Goal: Task Accomplishment & Management: Use online tool/utility

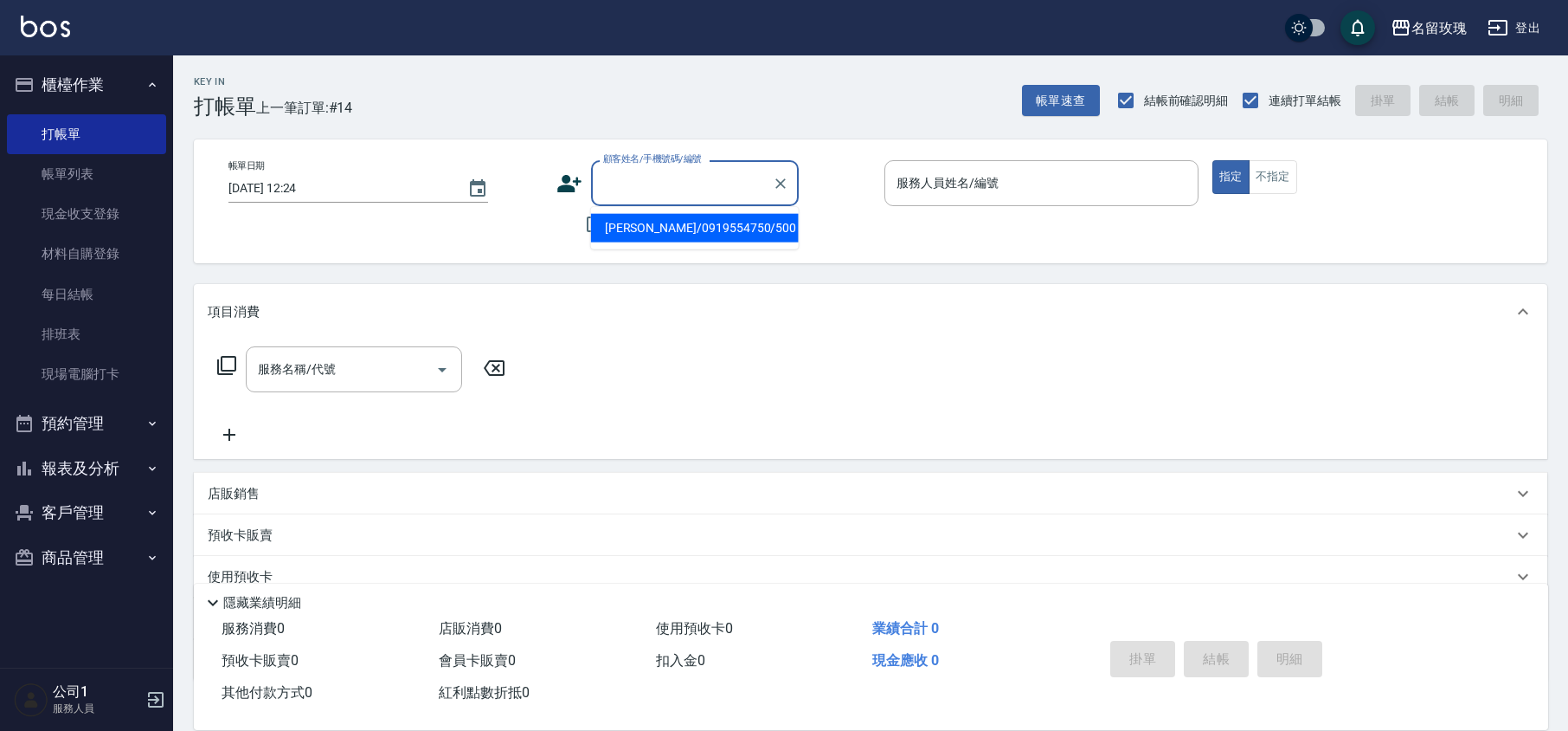
click at [706, 195] on input "顧客姓名/手機號碼/編號" at bounding box center [681, 183] width 167 height 31
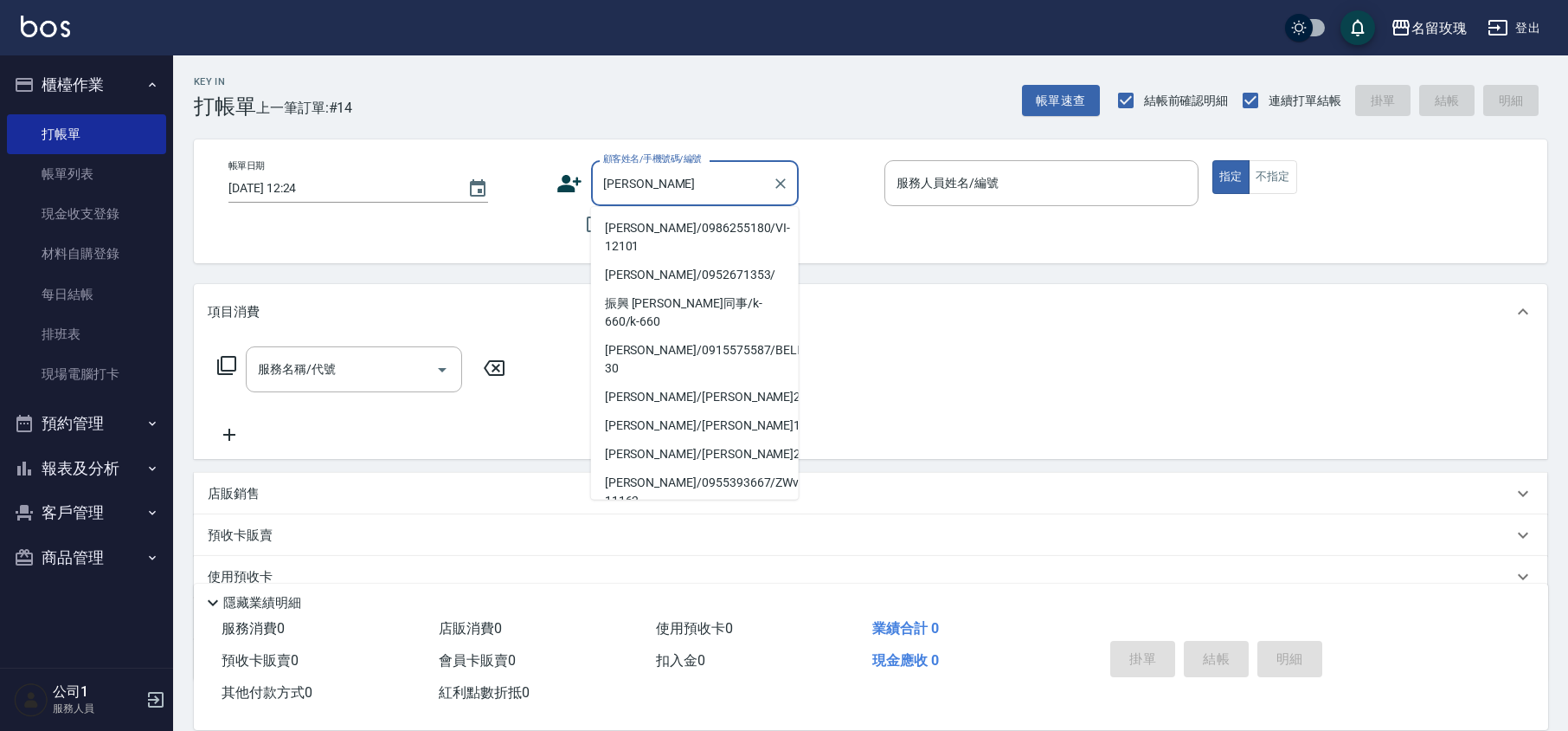
click at [715, 223] on li "[PERSON_NAME]/0986255180/VI-12101" at bounding box center [694, 237] width 208 height 46
type input "[PERSON_NAME]/0986255180/VI-12101"
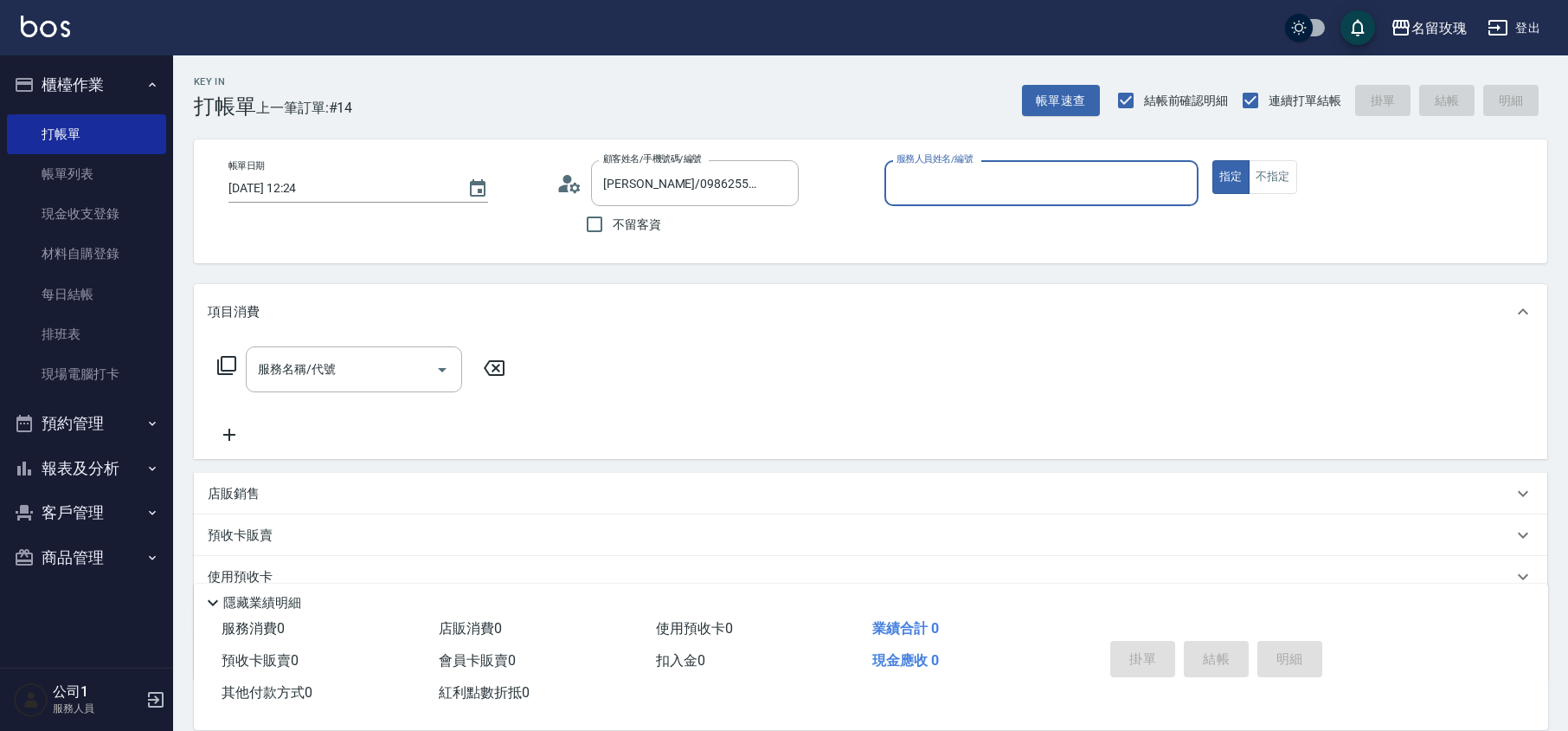
type input "VIVI-2"
click at [573, 182] on icon at bounding box center [569, 183] width 26 height 26
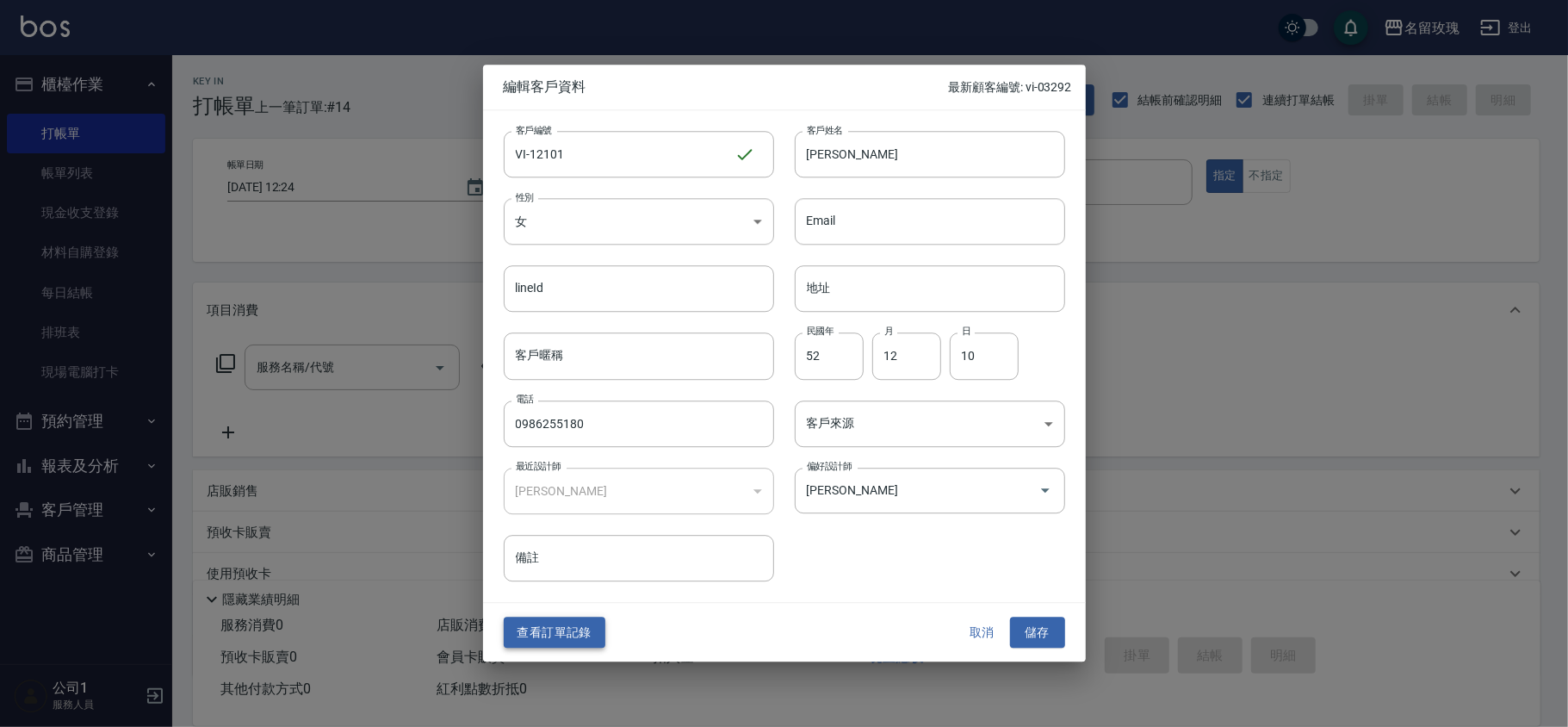
click at [566, 635] on button "查看訂單記錄" at bounding box center [554, 632] width 102 height 31
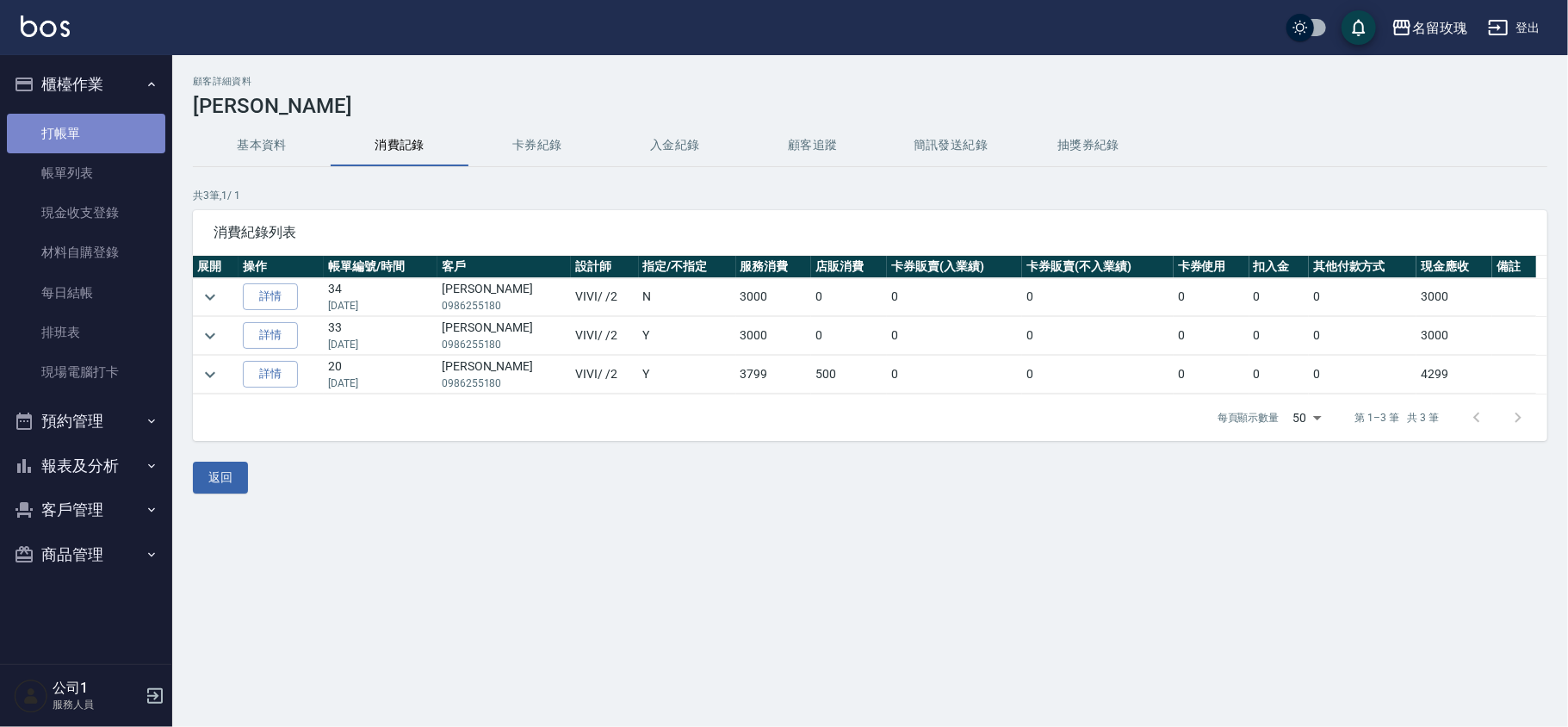
click at [74, 131] on link "打帳單" at bounding box center [85, 133] width 158 height 39
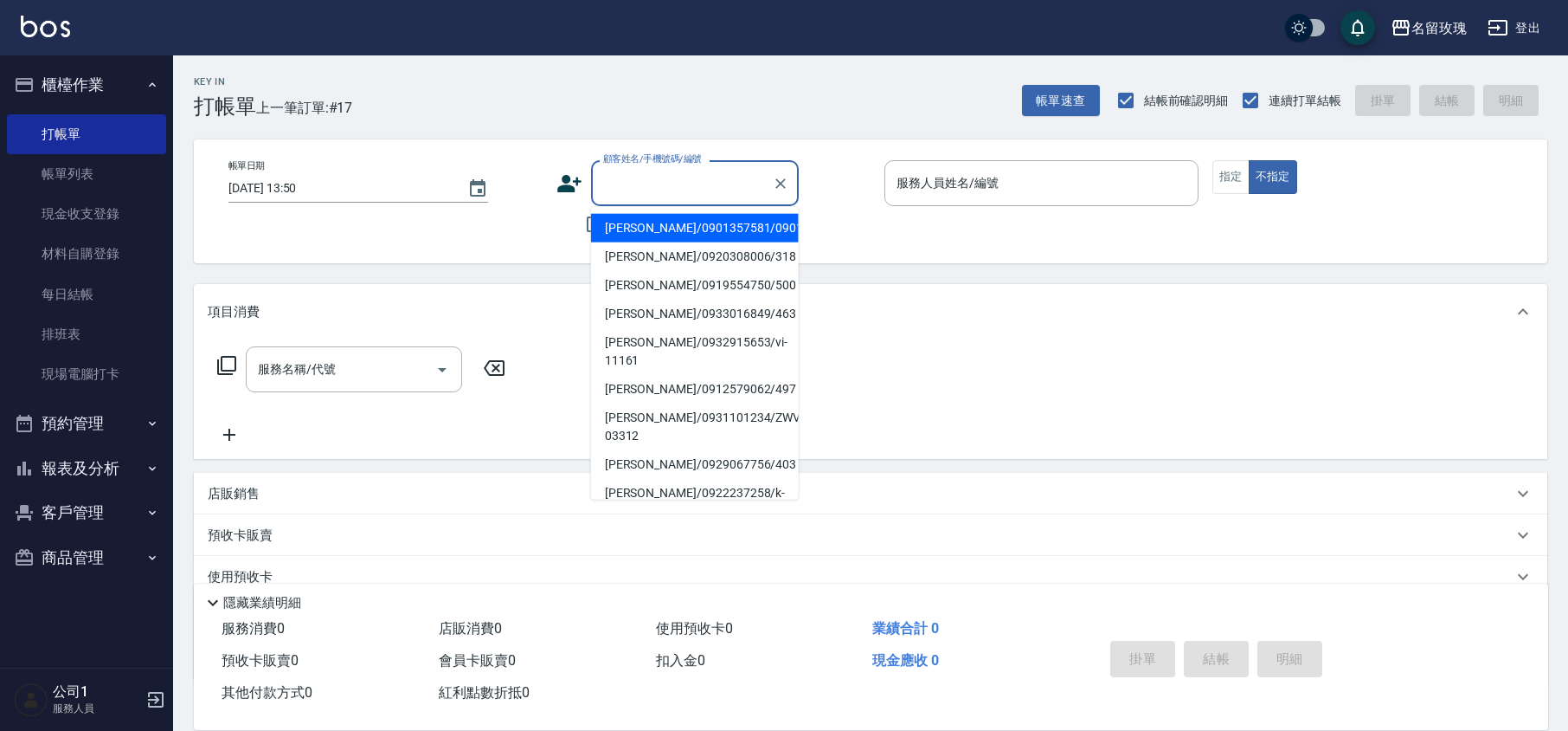
click at [718, 182] on input "顧客姓名/手機號碼/編號" at bounding box center [681, 183] width 167 height 31
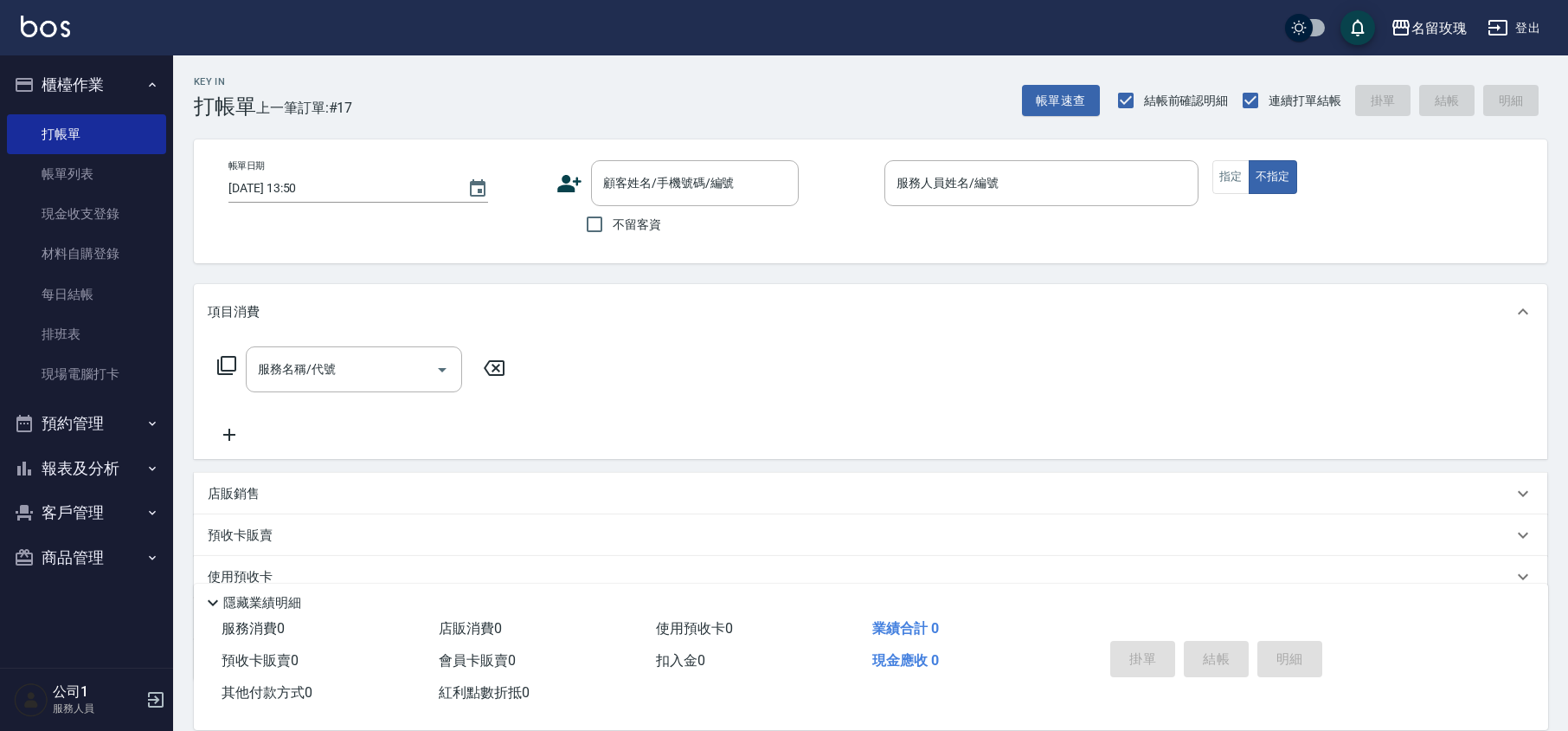
click at [850, 247] on div "帳單日期 [DATE] 13:50 顧客姓名/手機號碼/編號 顧客姓名/手機號碼/編號 不留客資 服務人員姓名/編號 服務人員姓名/編號 指定 不指定" at bounding box center [871, 201] width 1354 height 124
click at [121, 462] on button "報表及分析" at bounding box center [86, 469] width 159 height 45
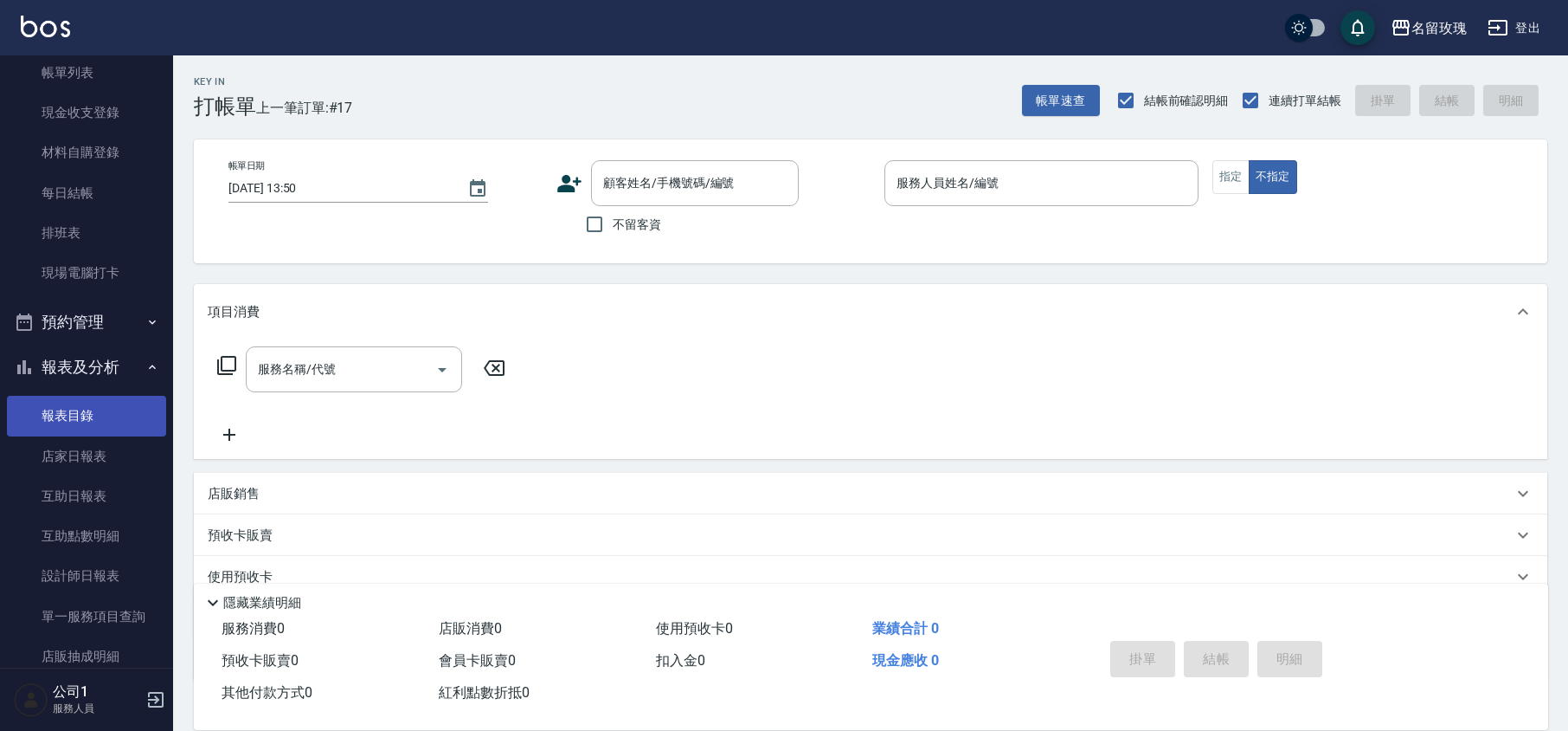
scroll to position [230, 0]
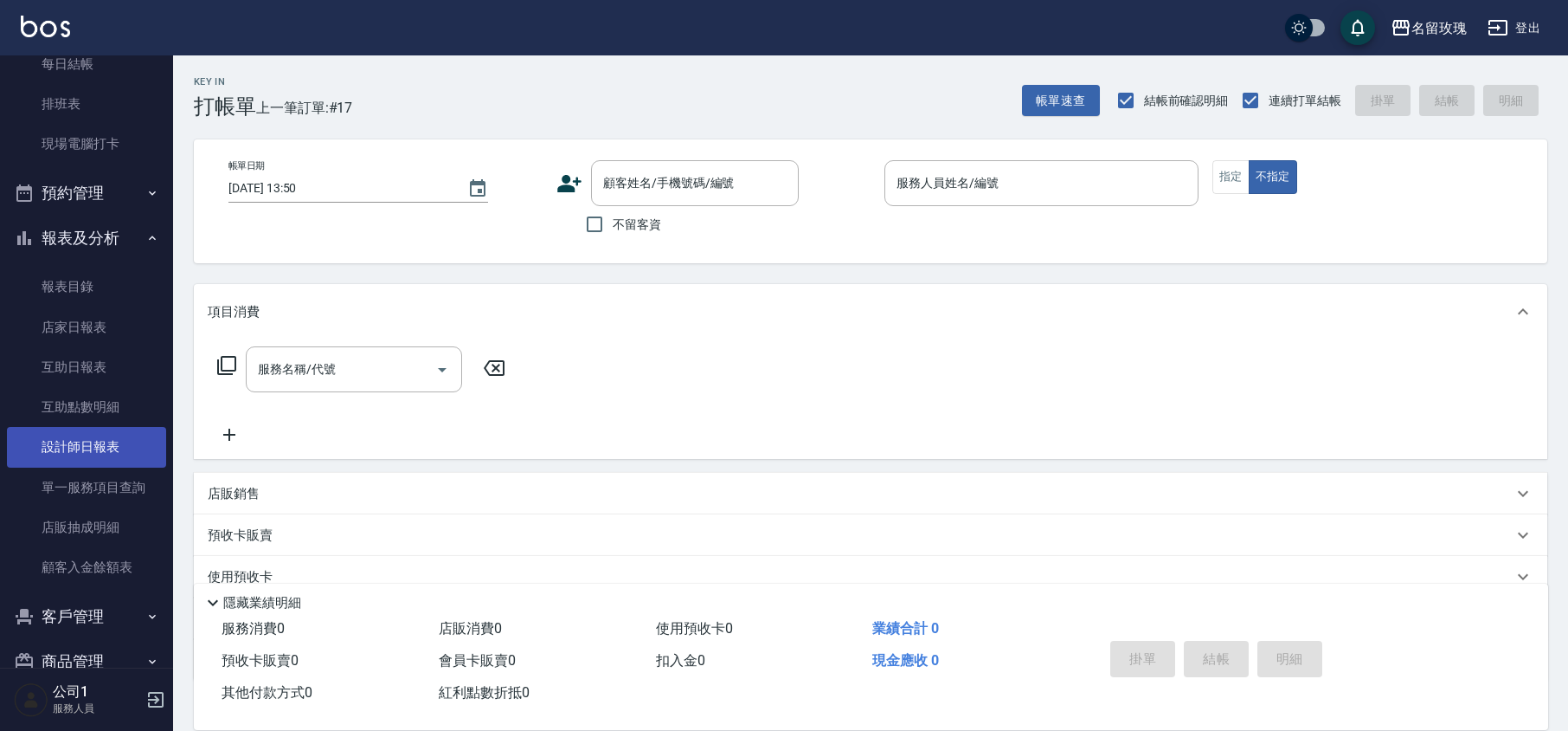
click at [135, 438] on link "設計師日報表" at bounding box center [86, 447] width 159 height 39
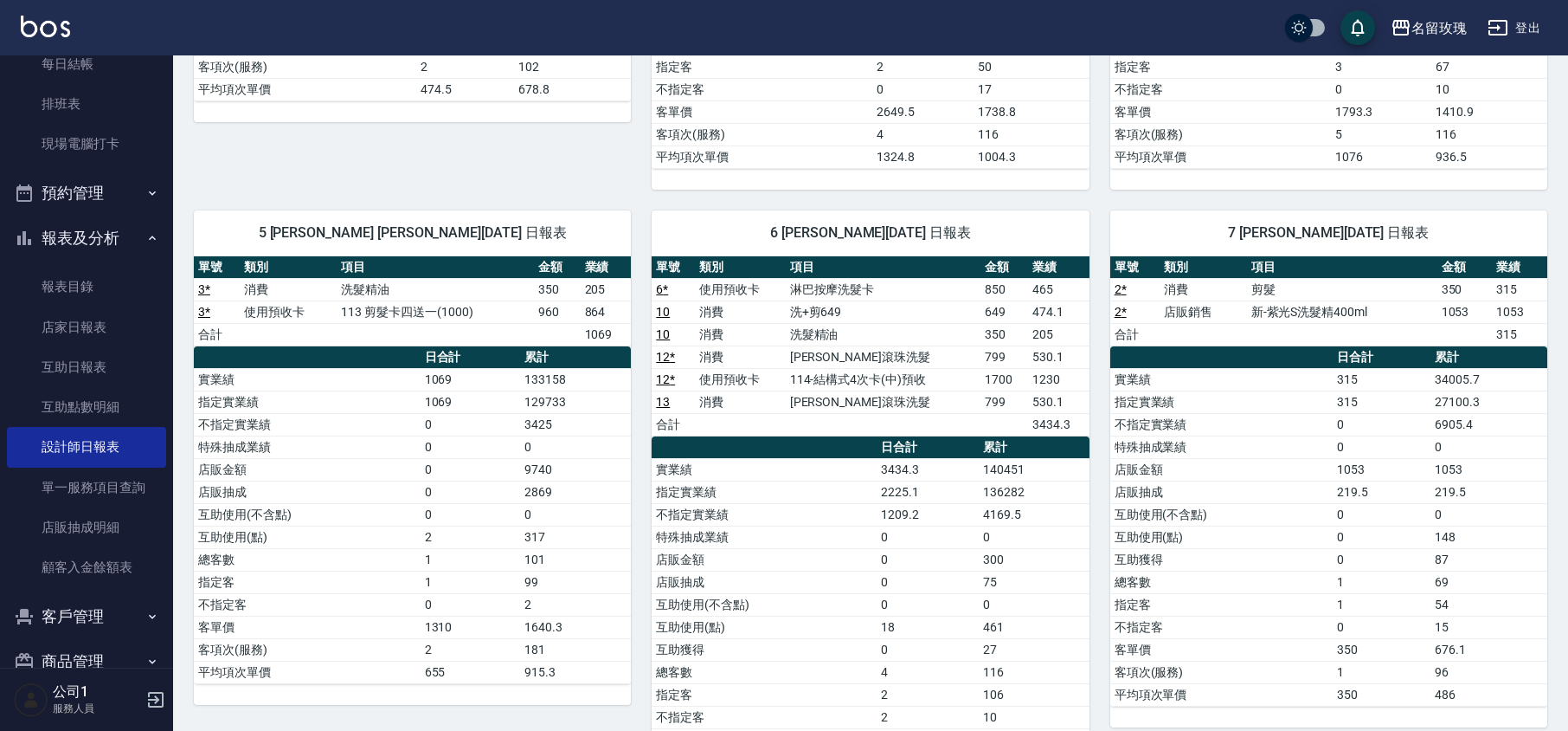
scroll to position [577, 0]
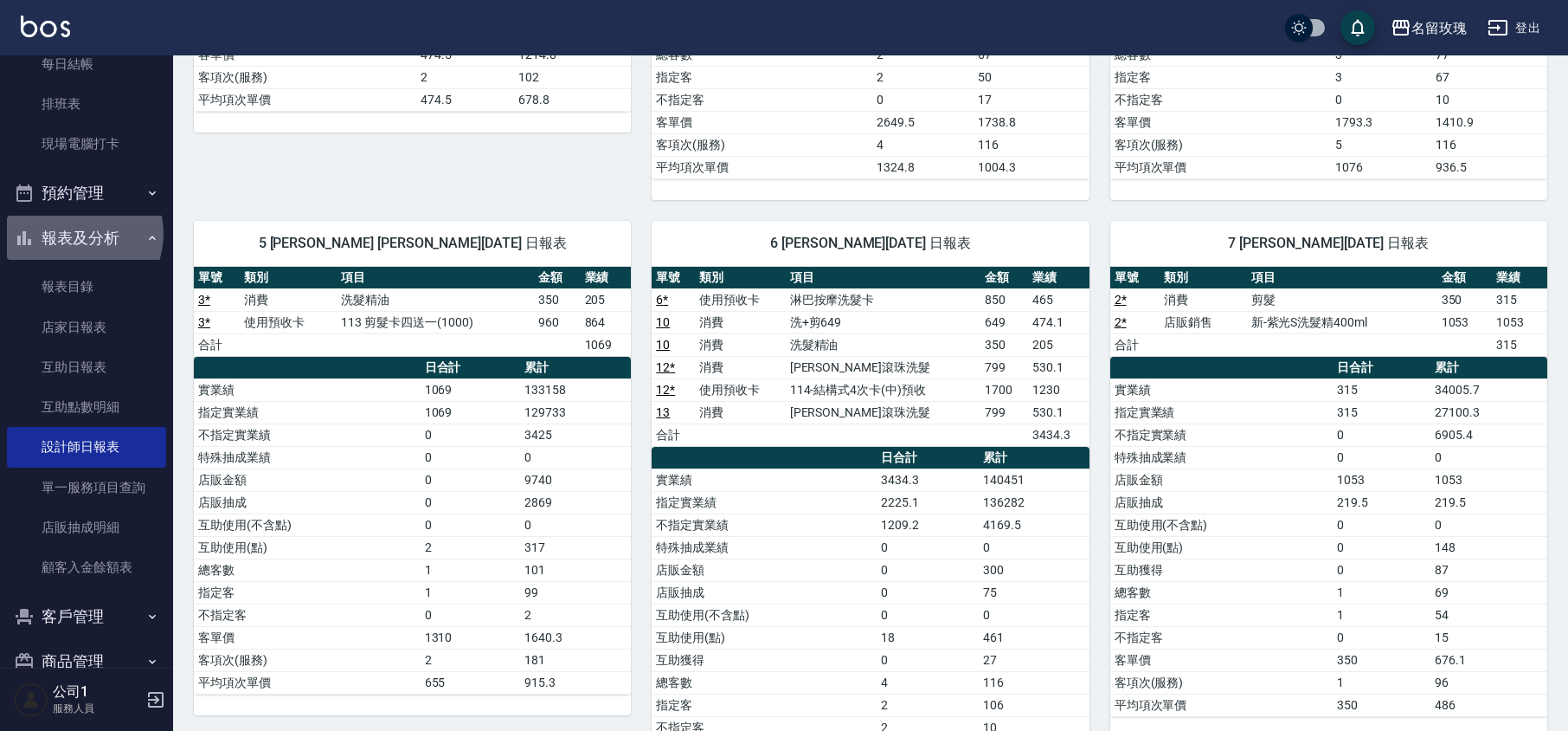
click at [78, 234] on button "報表及分析" at bounding box center [86, 239] width 159 height 45
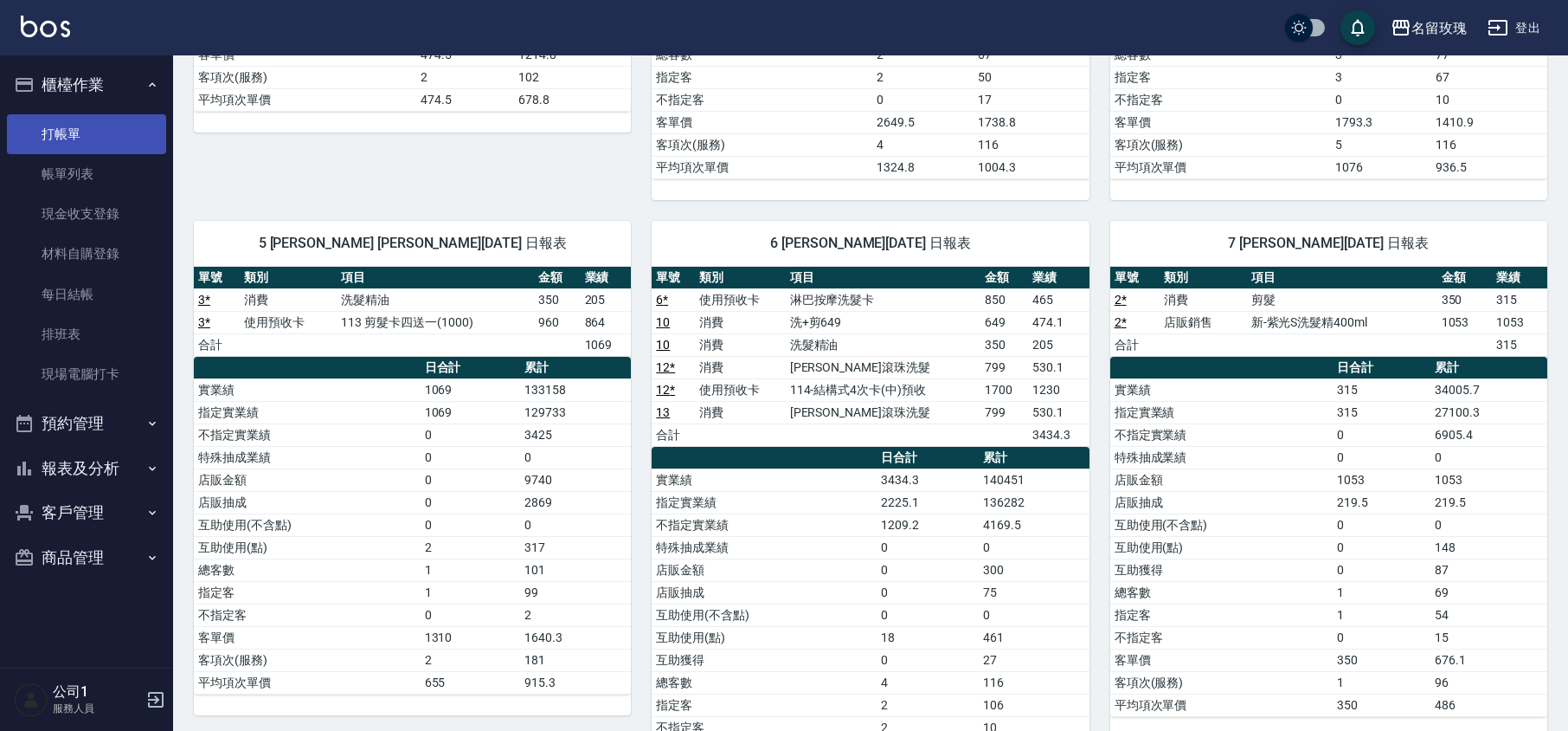
click at [94, 119] on link "打帳單" at bounding box center [86, 134] width 159 height 39
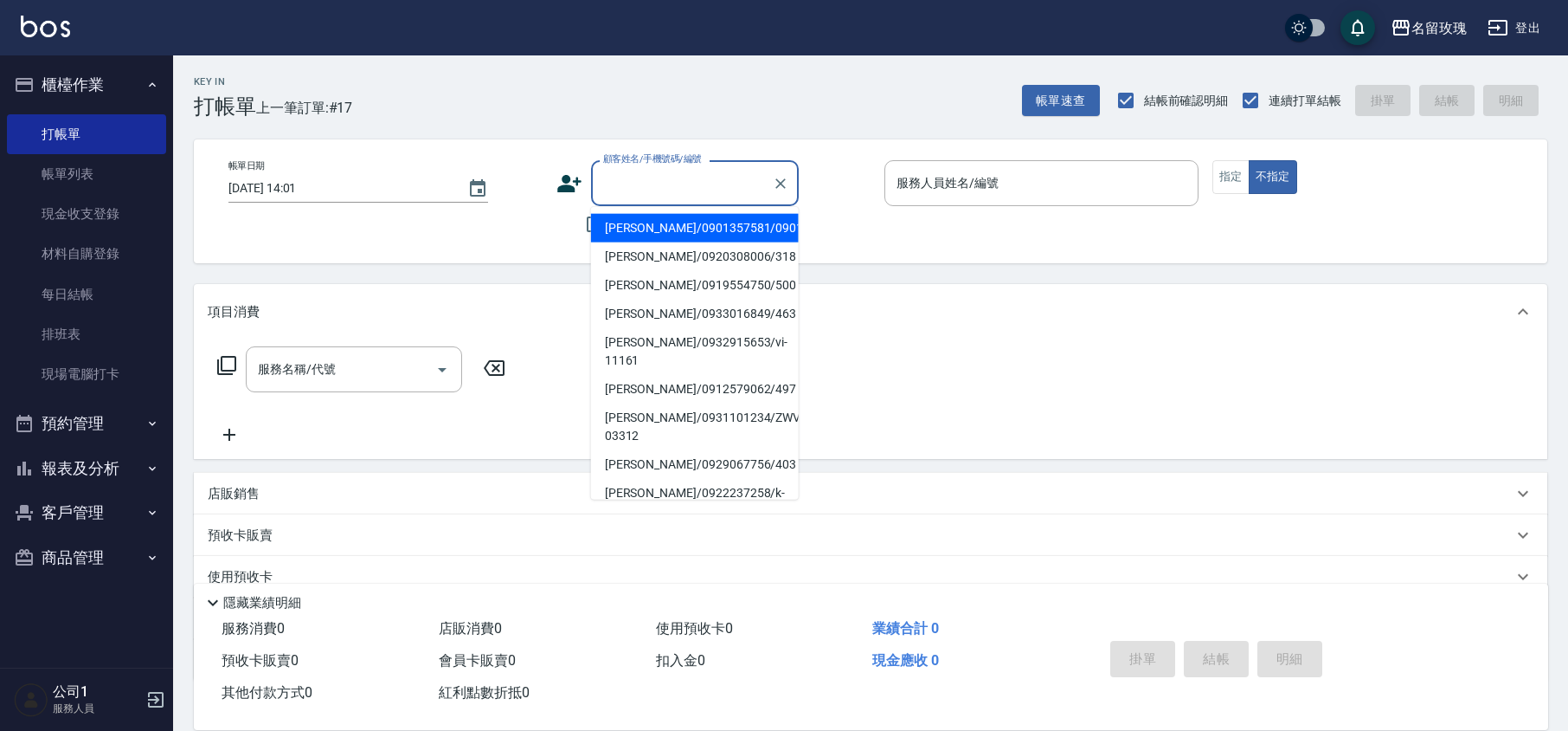
click at [639, 183] on input "顧客姓名/手機號碼/編號" at bounding box center [681, 183] width 167 height 31
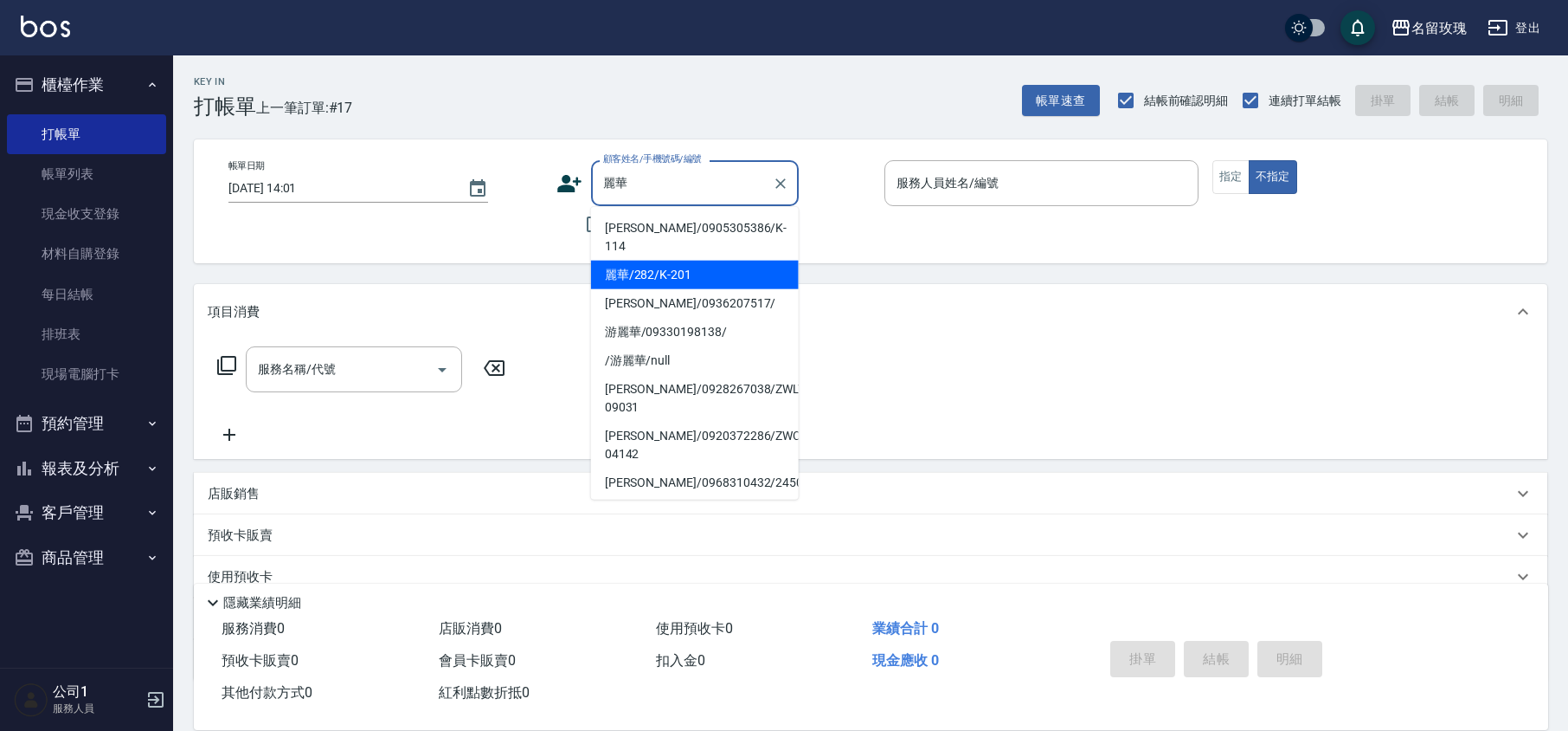
click at [717, 260] on li "麗華/282/K-201" at bounding box center [694, 274] width 208 height 29
type input "麗華/282/K-201"
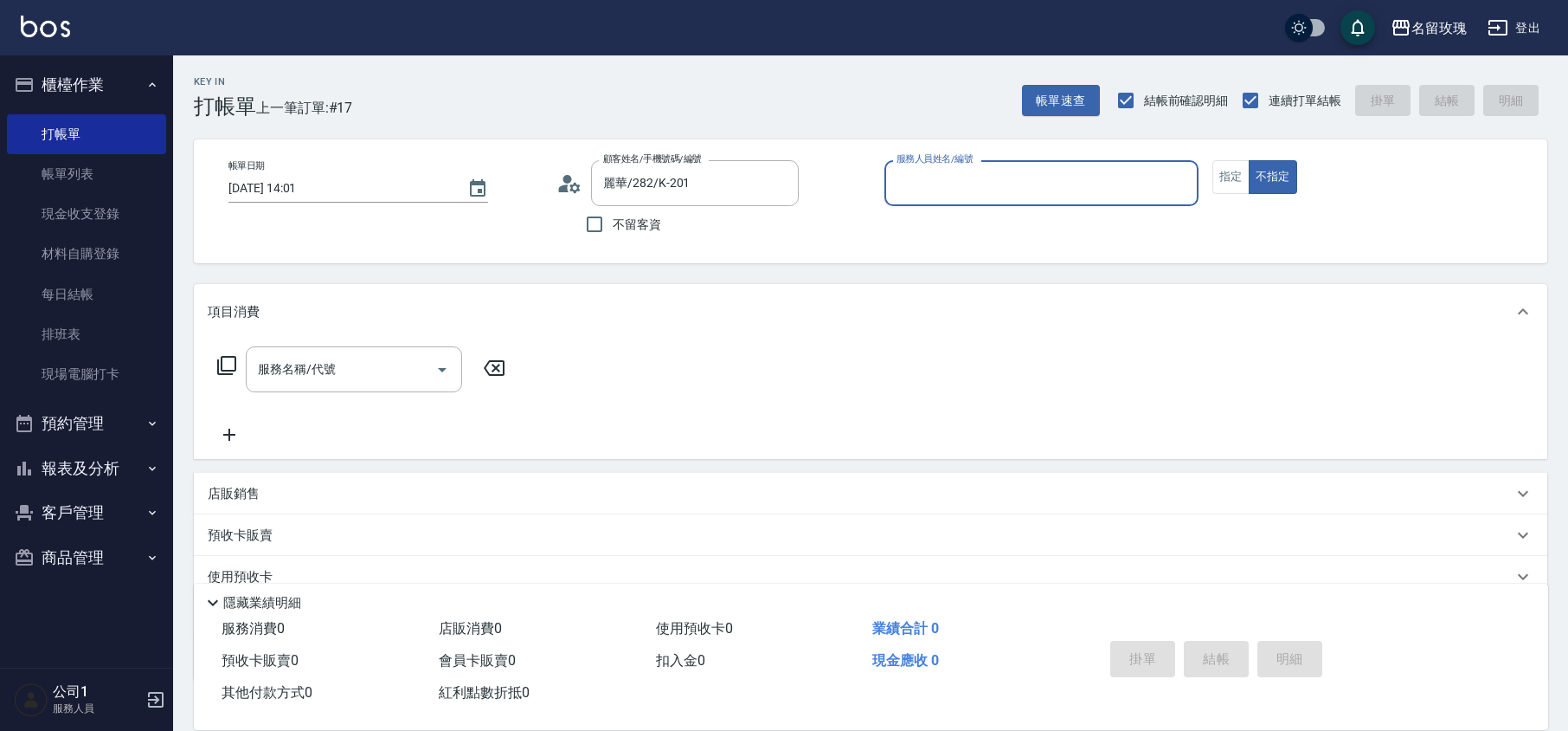
click at [555, 190] on div "帳單日期 [DATE] 14:01 顧客姓名/手機號碼/編號 麗華/282/K-201 顧客姓名/手機號碼/編號 不留客資 服務人員姓名/編號 服務人員姓名/…" at bounding box center [871, 200] width 1313 height 82
click at [568, 183] on icon at bounding box center [569, 183] width 26 height 26
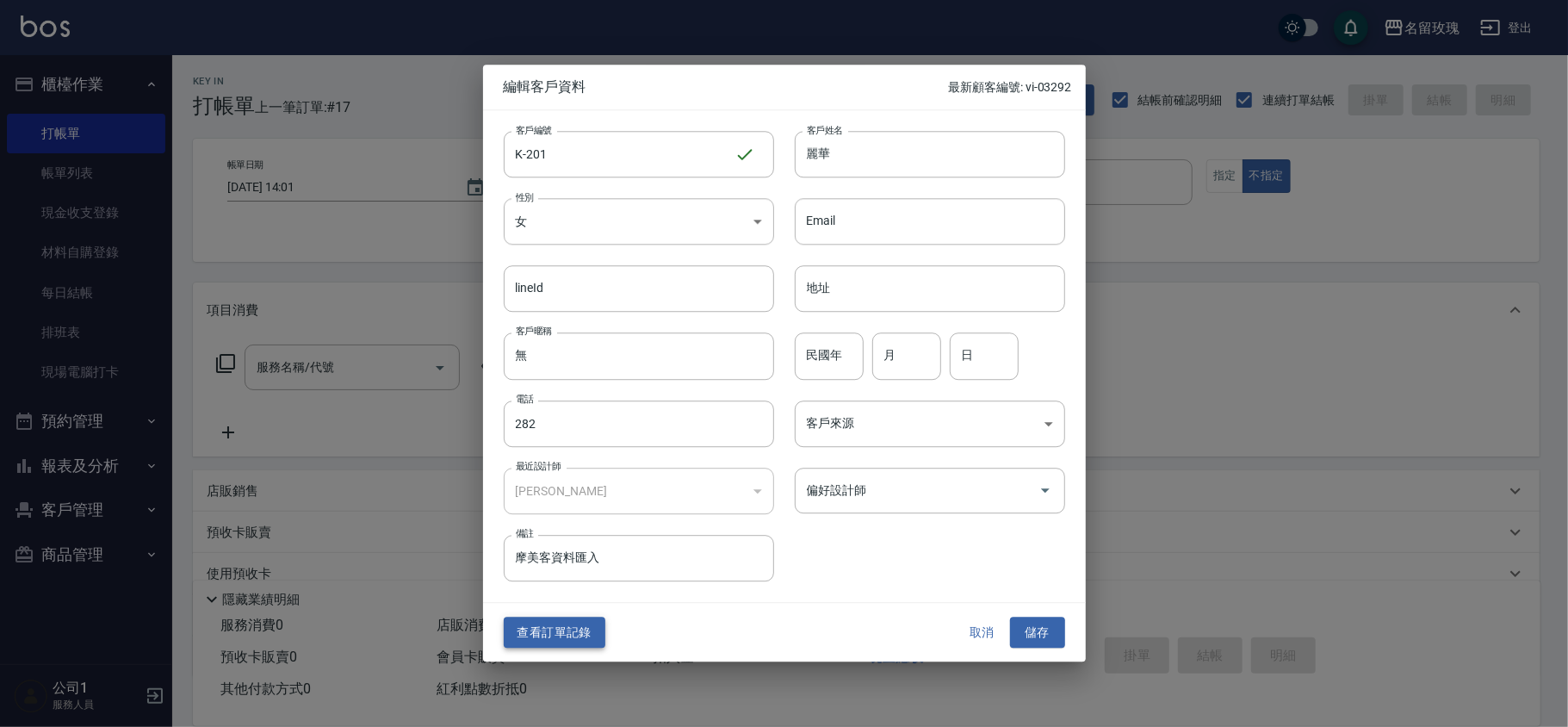
click at [555, 622] on button "查看訂單記錄" at bounding box center [554, 632] width 102 height 31
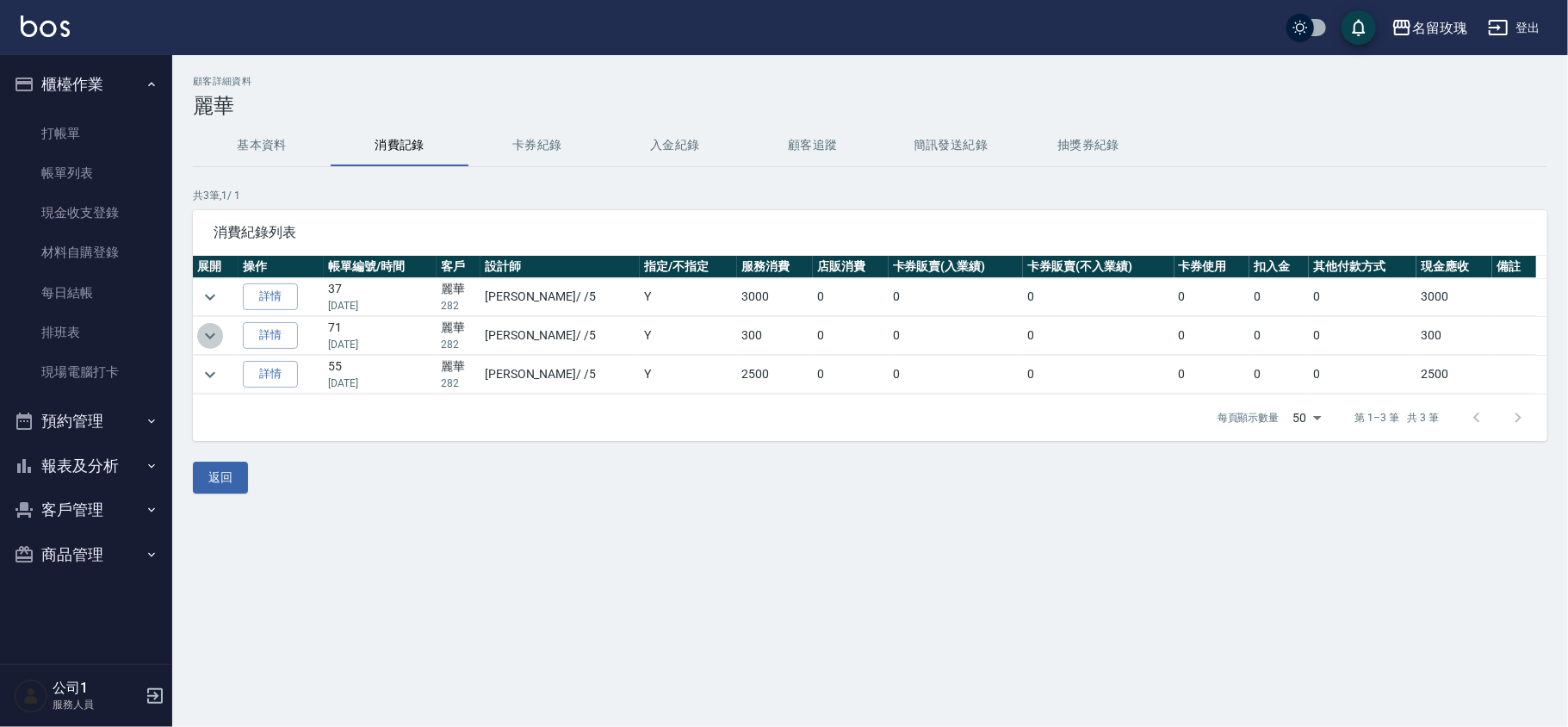
click at [205, 326] on icon "expand row" at bounding box center [210, 336] width 21 height 21
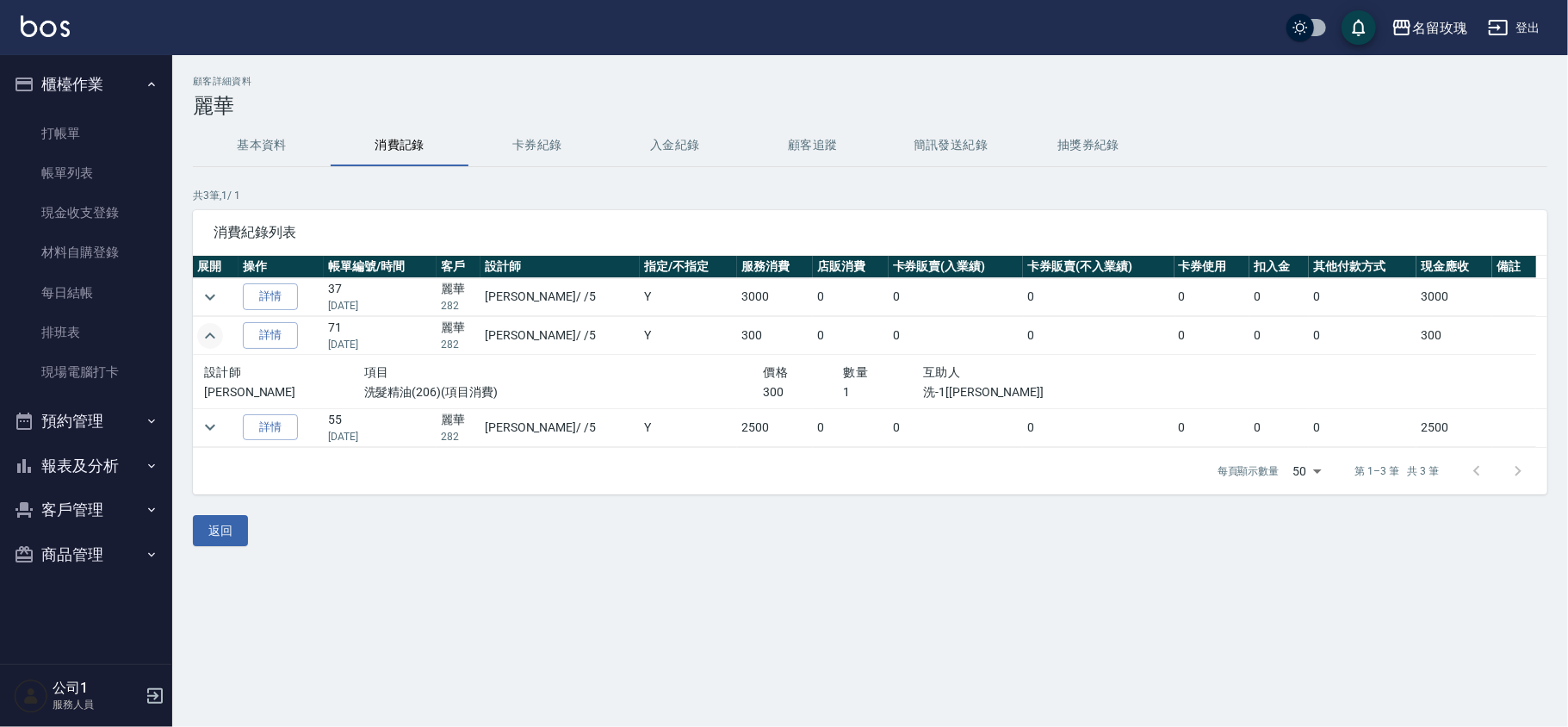
click at [211, 335] on icon "expand row" at bounding box center [210, 336] width 11 height 6
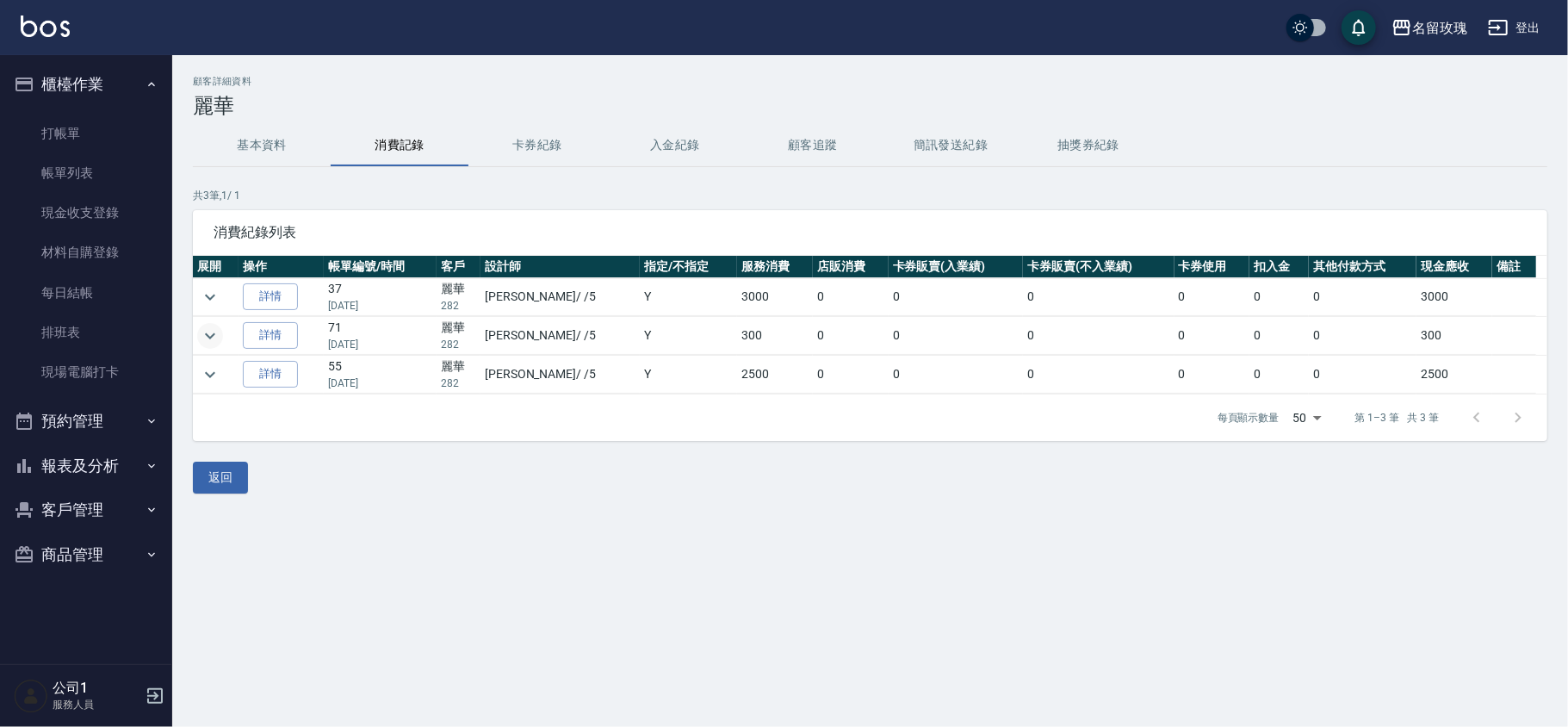
click at [196, 379] on td at bounding box center [216, 374] width 46 height 38
click at [208, 383] on icon "expand row" at bounding box center [210, 374] width 21 height 21
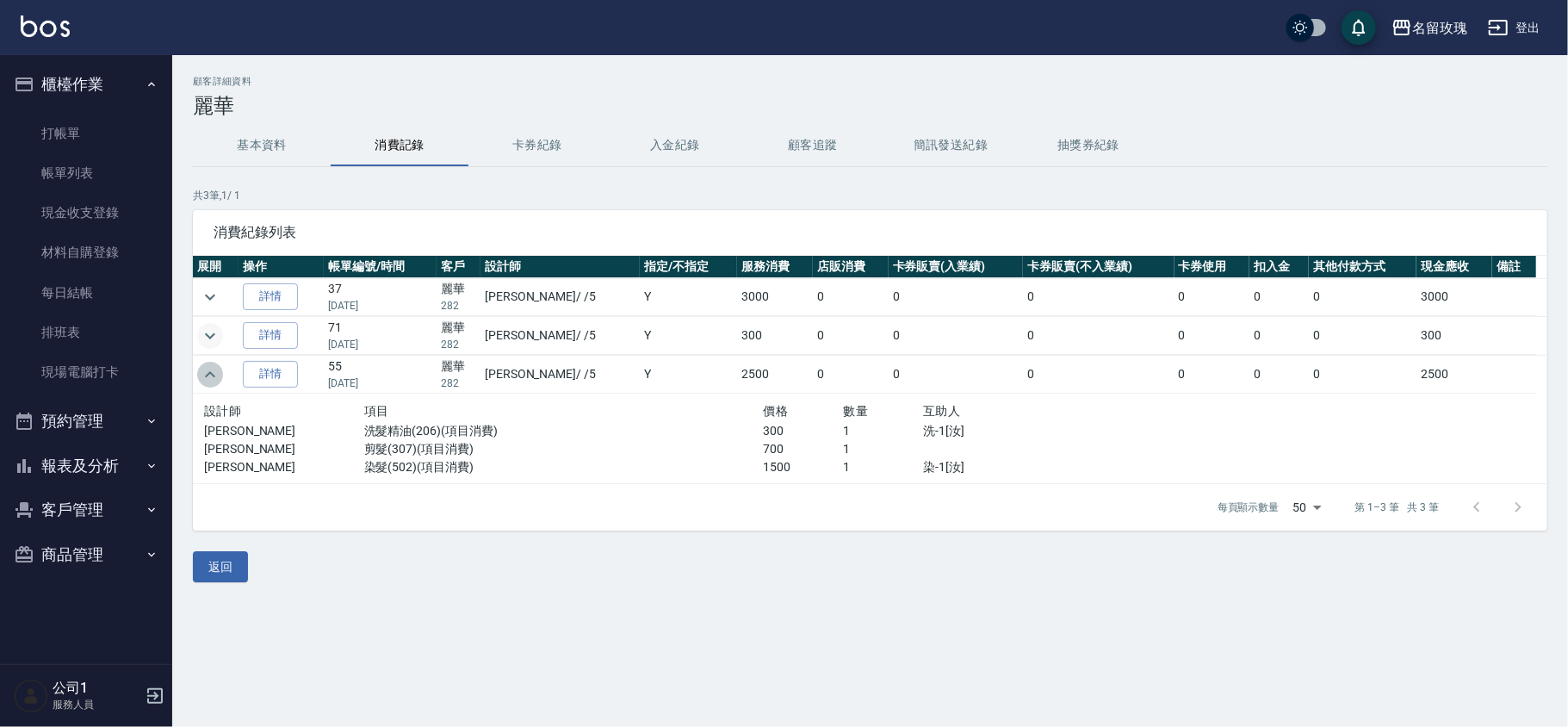
drag, startPoint x: 208, startPoint y: 383, endPoint x: 225, endPoint y: 351, distance: 36.2
click at [210, 380] on icon "expand row" at bounding box center [210, 374] width 21 height 21
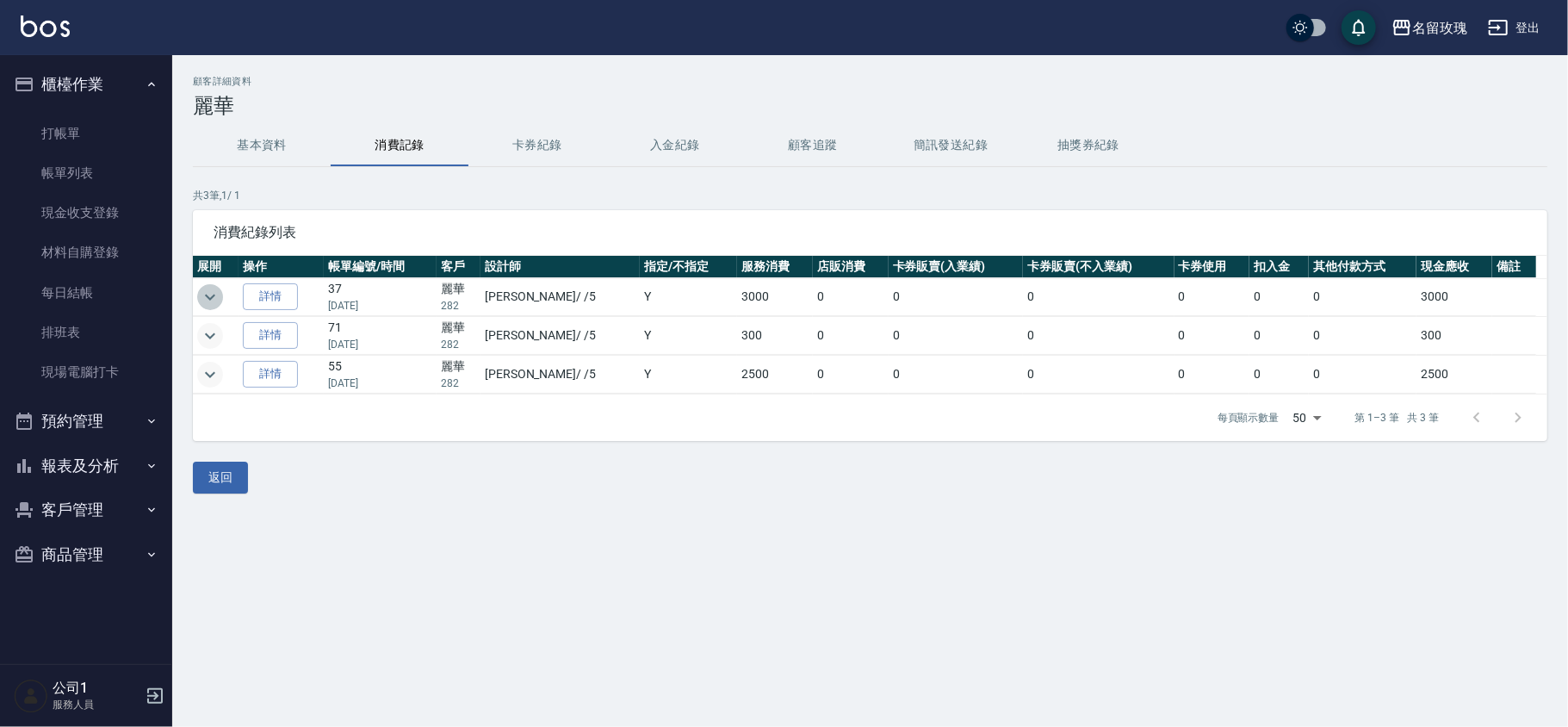
click at [222, 296] on button "expand row" at bounding box center [210, 297] width 26 height 26
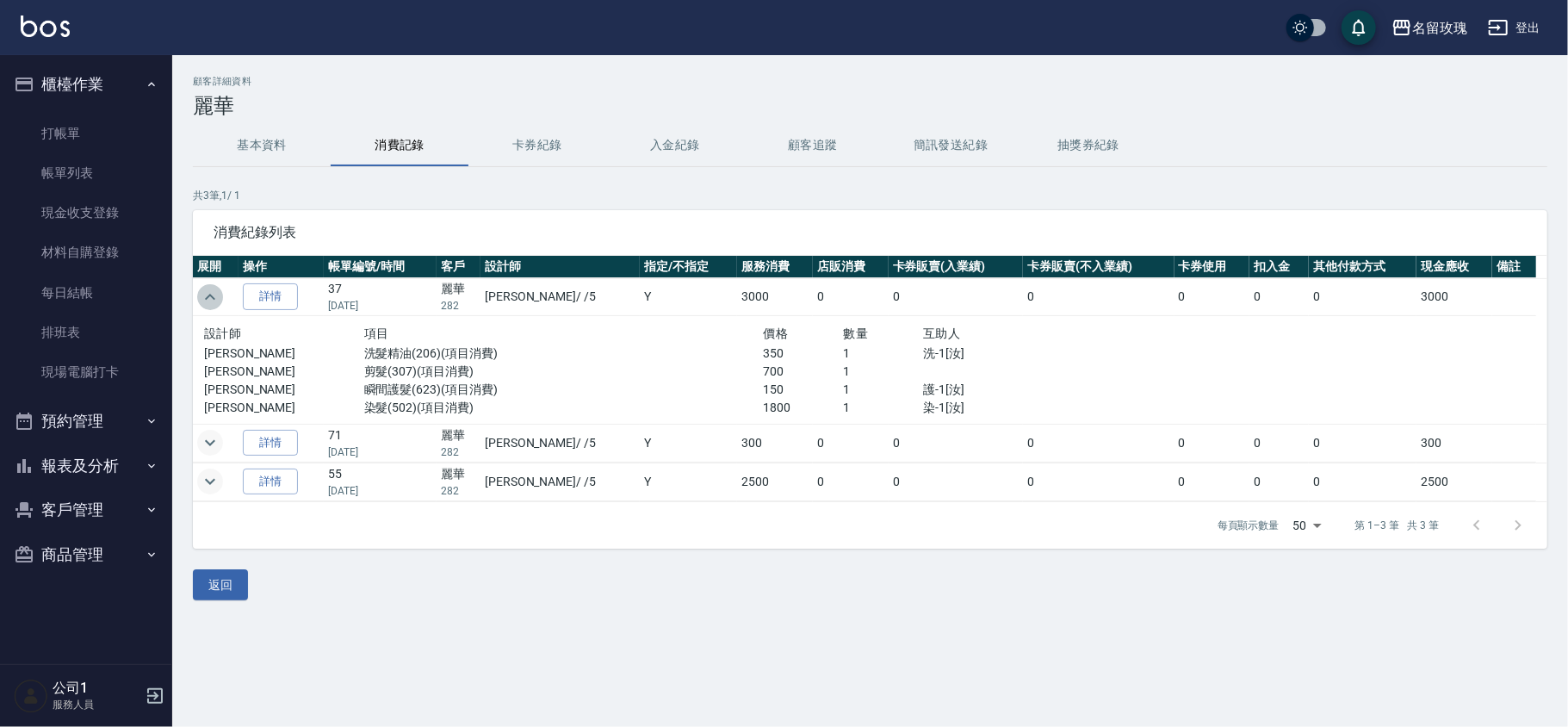
click at [222, 296] on button "expand row" at bounding box center [210, 297] width 26 height 26
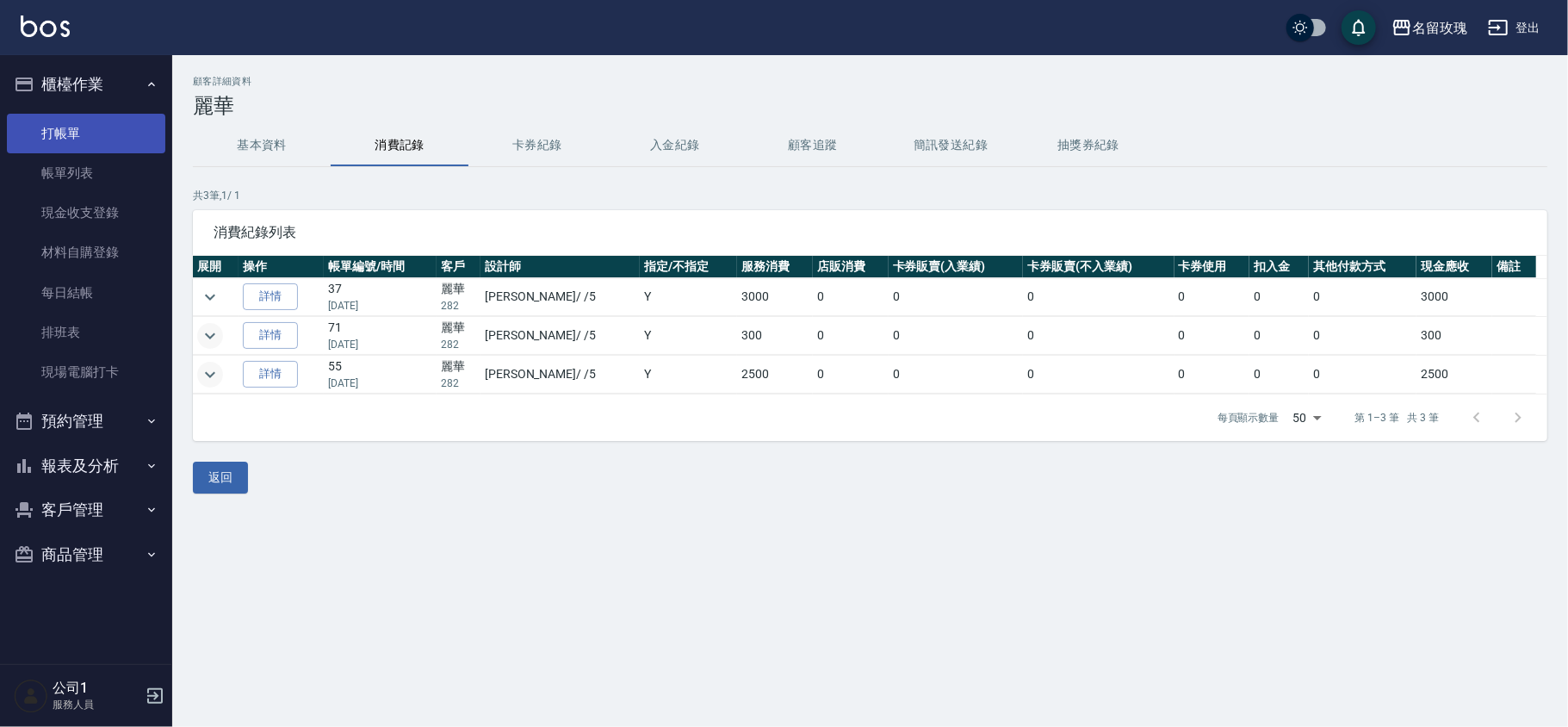
click at [102, 123] on link "打帳單" at bounding box center [85, 133] width 158 height 39
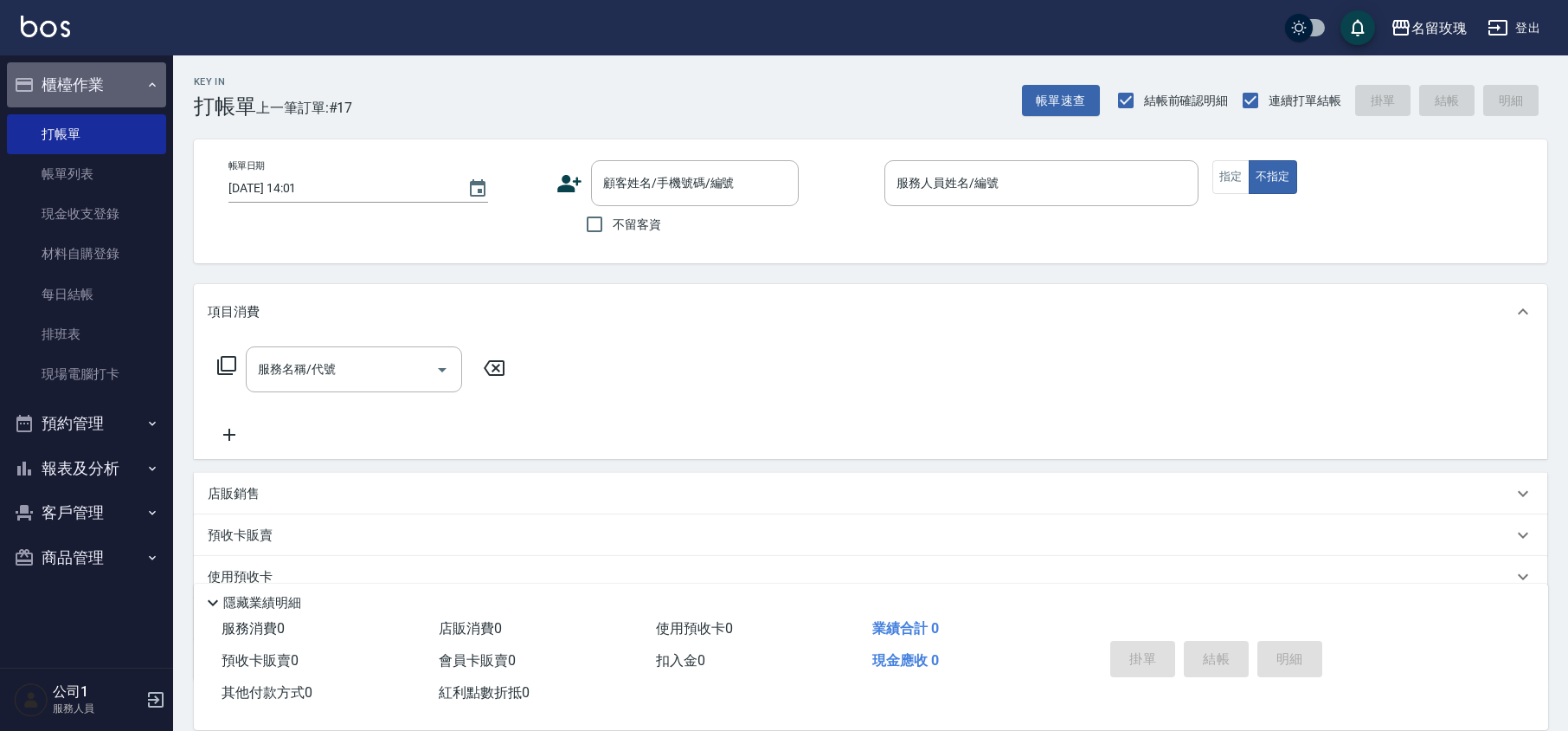
click at [62, 71] on button "櫃檯作業" at bounding box center [86, 85] width 159 height 45
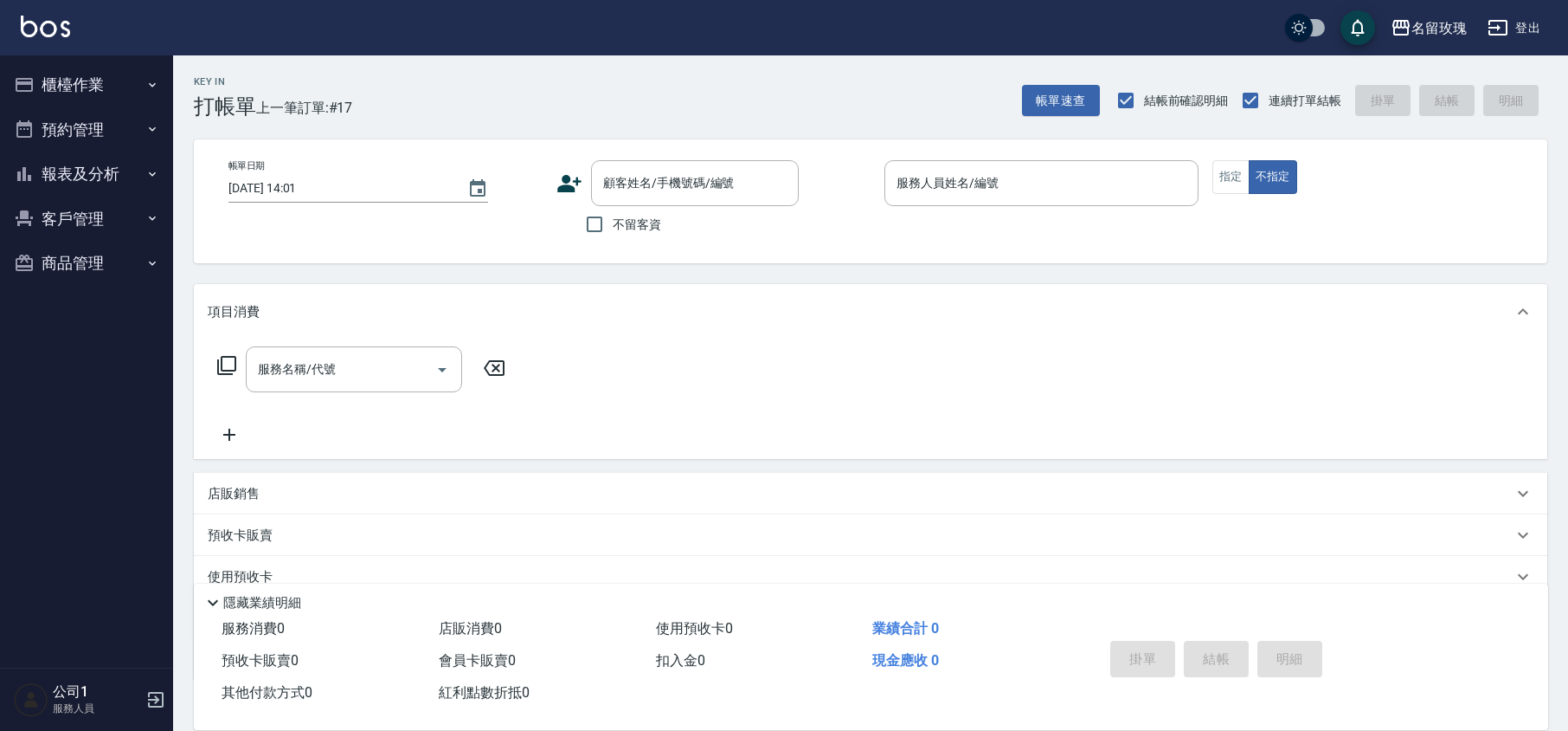
click at [514, 104] on div "Key In 打帳單 上一筆訂單:#17 帳單速查 結帳前確認明細 連續打單結帳 掛單 結帳 明細" at bounding box center [861, 87] width 1375 height 63
click at [794, 257] on div "帳單日期 [DATE] 14:01 顧客姓名/手機號碼/編號 顧客姓名/手機號碼/編號 不留客資 服務人員姓名/編號 服務人員姓名/編號 指定 不指定" at bounding box center [871, 201] width 1354 height 124
click at [540, 22] on div "名留玫瑰 登出" at bounding box center [784, 28] width 1568 height 55
click at [445, 74] on div "Key In 打帳單 上一筆訂單:#17 帳單速查 結帳前確認明細 連續打單結帳 掛單 結帳 明細" at bounding box center [861, 87] width 1375 height 63
click at [470, 21] on div "名留玫瑰 登出" at bounding box center [784, 28] width 1568 height 55
